Goal: Task Accomplishment & Management: Manage account settings

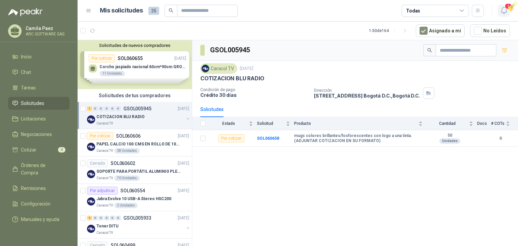
click at [508, 6] on span "1" at bounding box center [508, 6] width 7 height 6
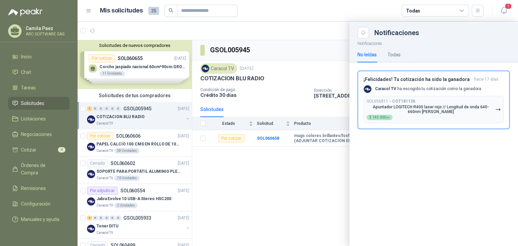
click at [225, 198] on div at bounding box center [298, 134] width 441 height 224
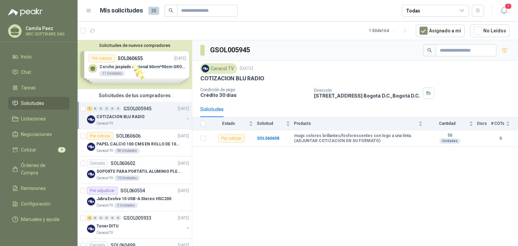
click at [133, 64] on div "Solicitudes de nuevos compradores Por cotizar SOL060655 10/10/25 Corcho jaspiad…" at bounding box center [135, 64] width 114 height 49
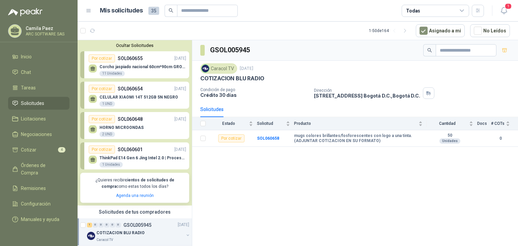
click at [137, 130] on p "HORNO MICROONDAS" at bounding box center [122, 127] width 44 height 5
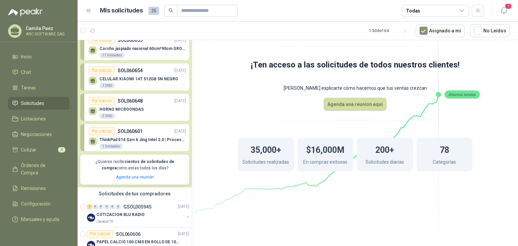
scroll to position [27, 0]
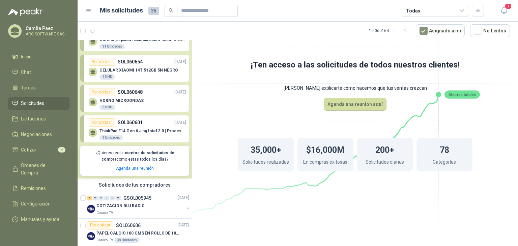
click at [140, 139] on div "ThinkPad E14 Gen 6 Jing Intel 2.0 | Procesador Intel Core Ultra 5 125U ( 12  1…" at bounding box center [143, 135] width 87 height 12
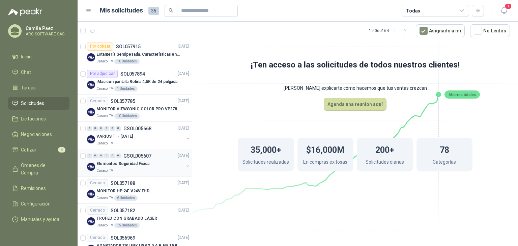
scroll to position [567, 0]
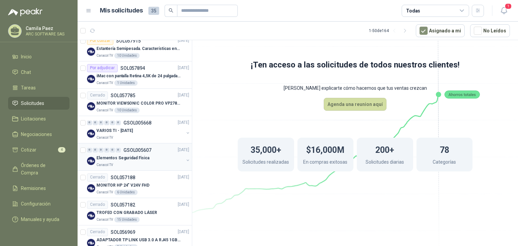
click at [155, 161] on div "Elementos Seguridad Fisica" at bounding box center [139, 158] width 87 height 8
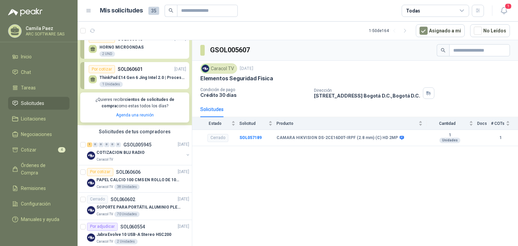
scroll to position [81, 0]
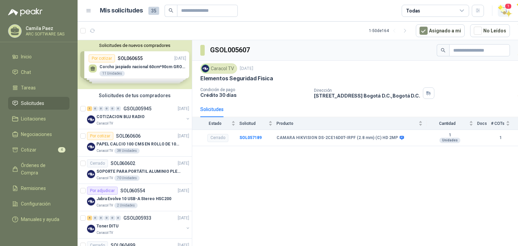
click at [505, 9] on icon "button" at bounding box center [504, 10] width 8 height 8
click at [503, 9] on icon "button" at bounding box center [504, 10] width 8 height 8
